Goal: Task Accomplishment & Management: Manage account settings

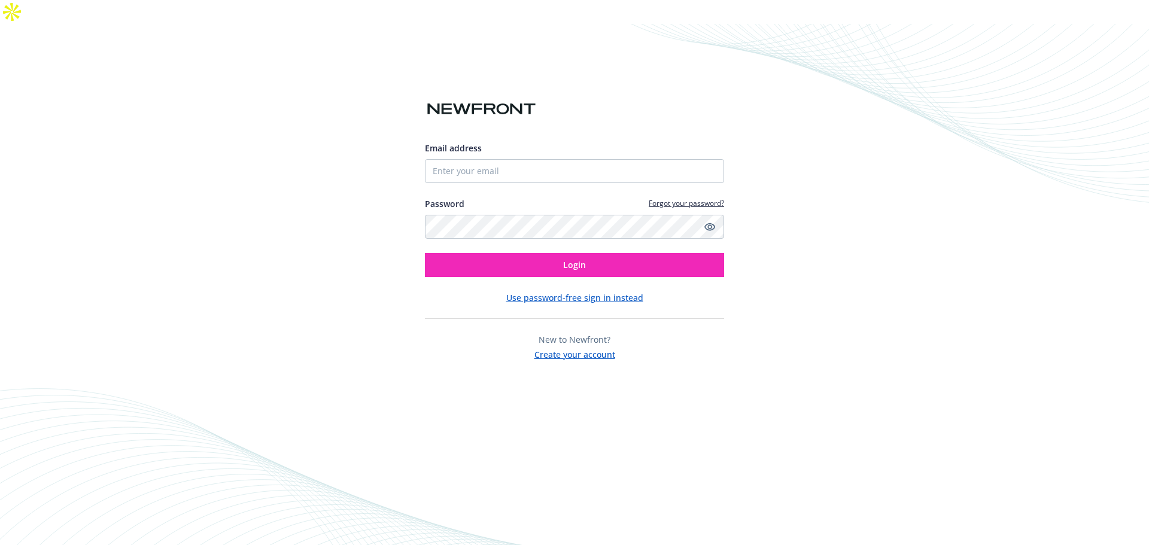
drag, startPoint x: 865, startPoint y: 199, endPoint x: 815, endPoint y: 184, distance: 52.4
click at [865, 199] on div "Email address Password Forgot your password? Login Use password-free sign in in…" at bounding box center [574, 296] width 1149 height 545
click at [425, 183] on div at bounding box center [425, 183] width 0 height 0
type input "[EMAIL_ADDRESS][PERSON_NAME][DOMAIN_NAME]"
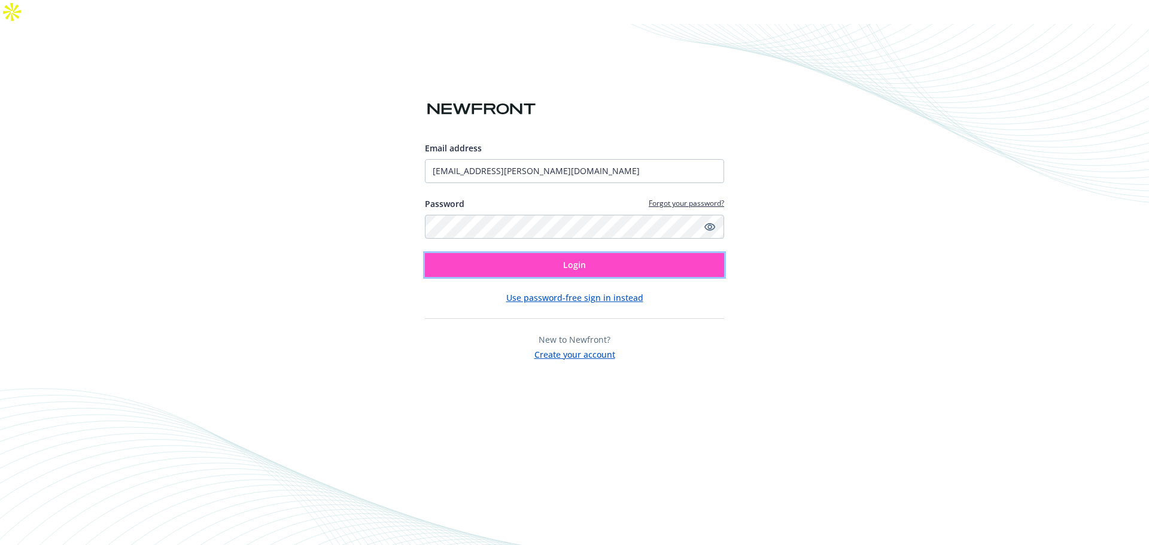
click at [625, 253] on button "Login" at bounding box center [574, 265] width 299 height 24
